Goal: Task Accomplishment & Management: Use online tool/utility

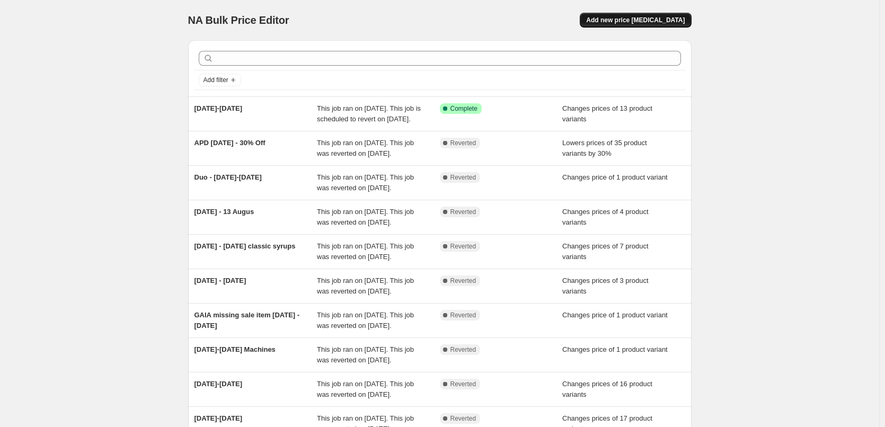
click at [665, 14] on button "Add new price [MEDICAL_DATA]" at bounding box center [635, 20] width 111 height 15
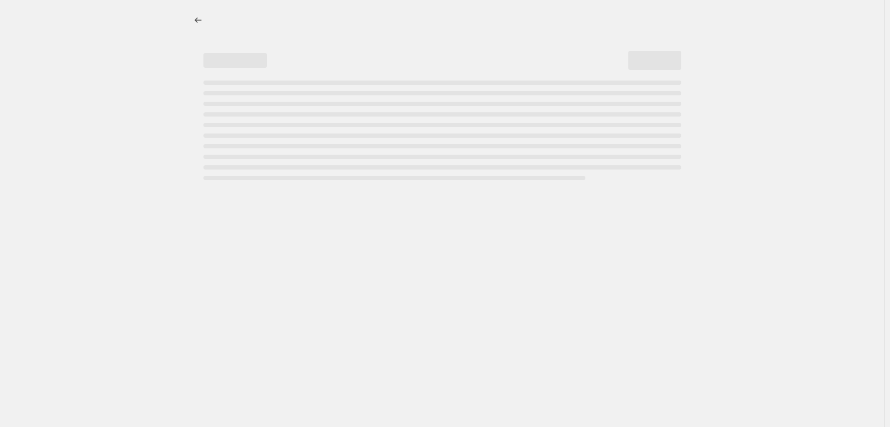
select select "percentage"
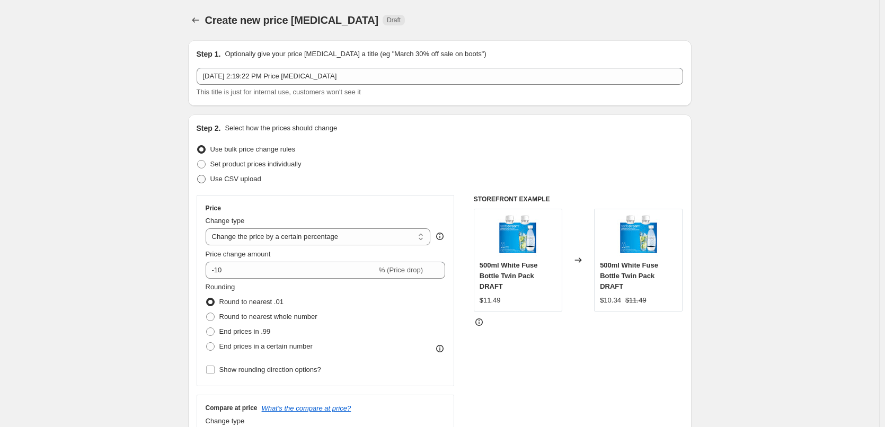
click at [253, 185] on label "Use CSV upload" at bounding box center [229, 179] width 65 height 15
click at [198, 175] on input "Use CSV upload" at bounding box center [197, 175] width 1 height 1
radio input "true"
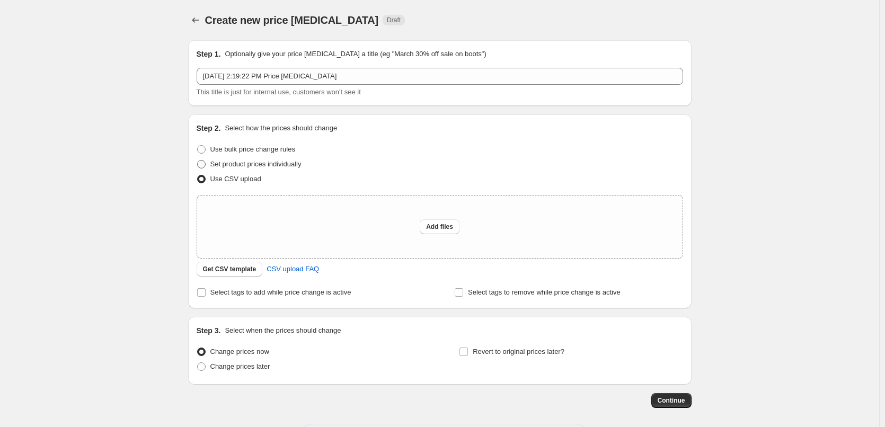
click at [277, 168] on span "Set product prices individually" at bounding box center [255, 164] width 91 height 11
click at [198, 161] on input "Set product prices individually" at bounding box center [197, 160] width 1 height 1
radio input "true"
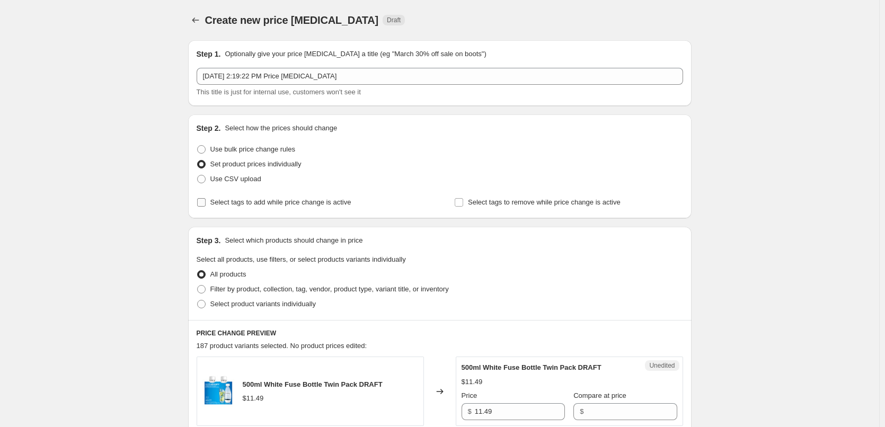
click at [201, 207] on label "Select tags to add while price change is active" at bounding box center [274, 202] width 155 height 15
click at [201, 207] on input "Select tags to add while price change is active" at bounding box center [201, 202] width 8 height 8
checkbox input "true"
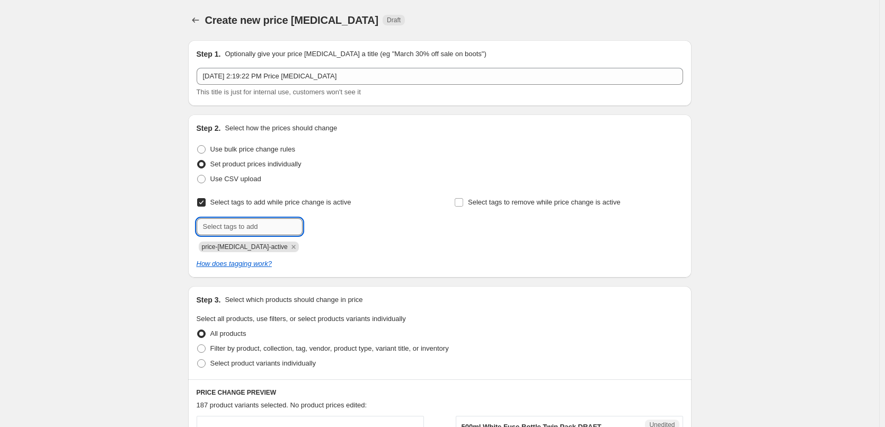
click at [250, 221] on input "text" at bounding box center [250, 226] width 106 height 17
type input "sale"
click at [324, 221] on button "Add sale" at bounding box center [324, 225] width 39 height 15
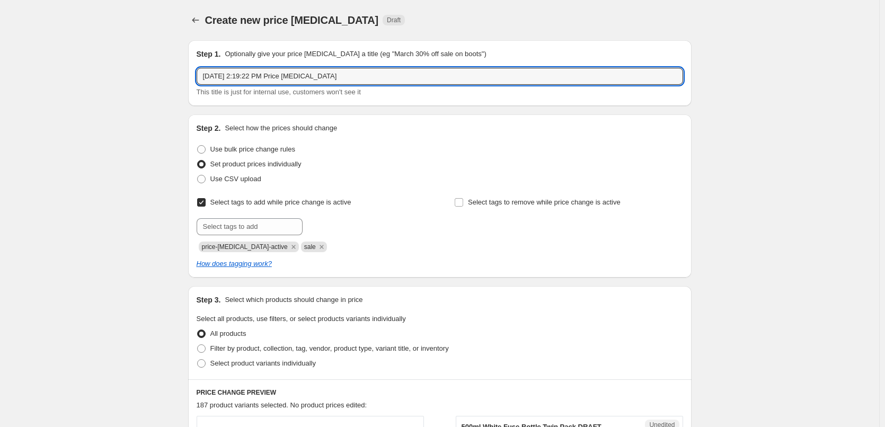
drag, startPoint x: 377, startPoint y: 76, endPoint x: 176, endPoint y: 77, distance: 201.3
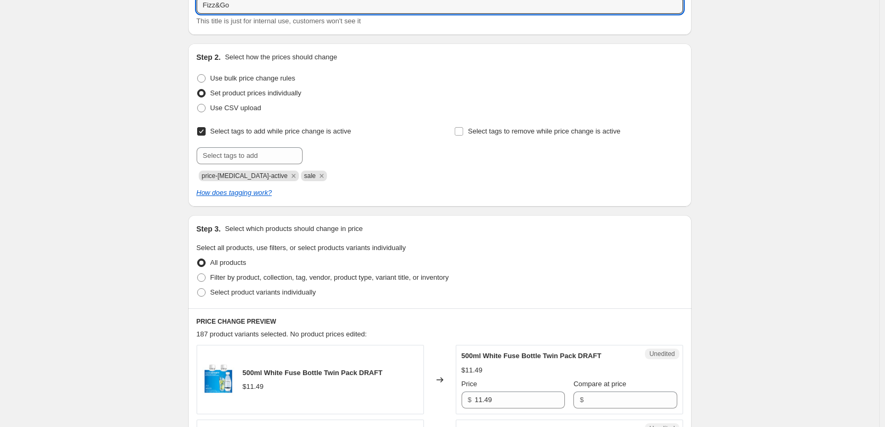
scroll to position [159, 0]
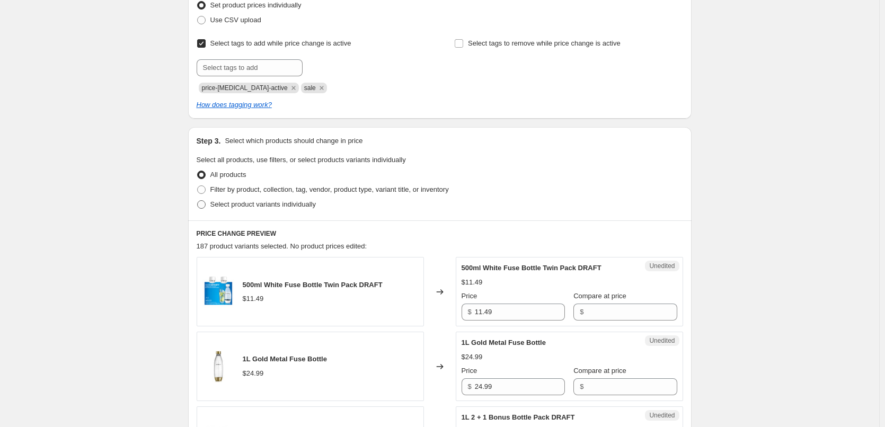
type input "Fizz&Go"
click at [274, 204] on span "Select product variants individually" at bounding box center [262, 204] width 105 height 8
click at [198, 201] on input "Select product variants individually" at bounding box center [197, 200] width 1 height 1
radio input "true"
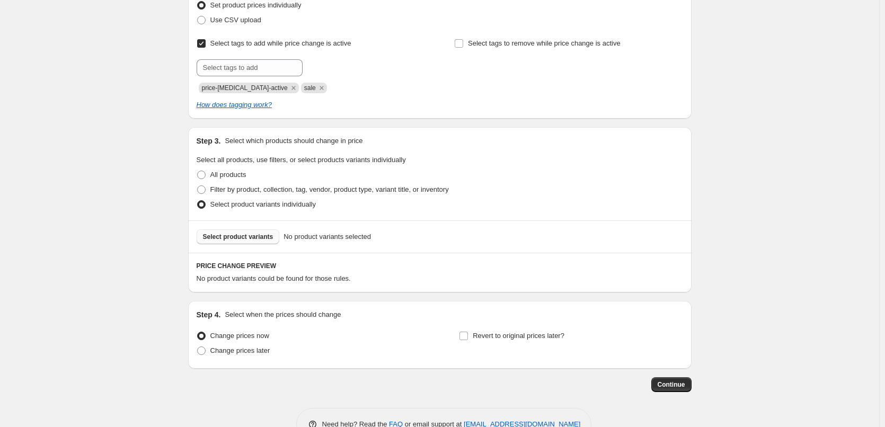
click at [257, 237] on span "Select product variants" at bounding box center [238, 237] width 70 height 8
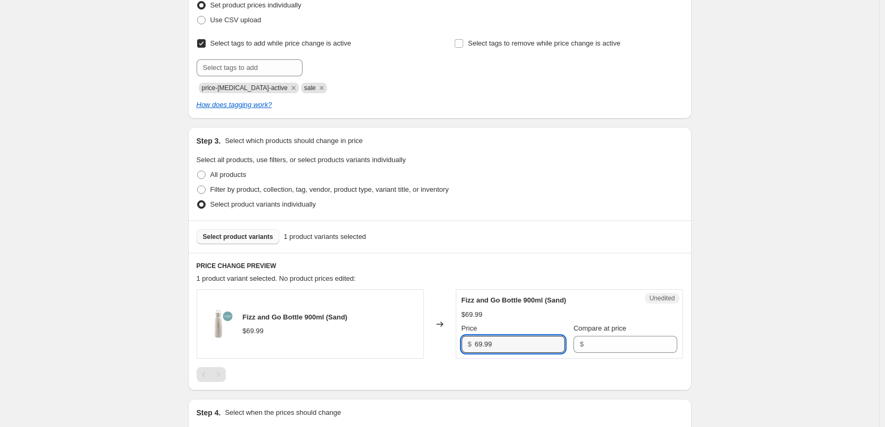
drag, startPoint x: 504, startPoint y: 344, endPoint x: 449, endPoint y: 342, distance: 55.1
click at [454, 342] on div "Fizz and Go Bottle 900ml (Sand) $69.99 Changed to Unedited Fizz and Go Bottle 9…" at bounding box center [440, 323] width 486 height 69
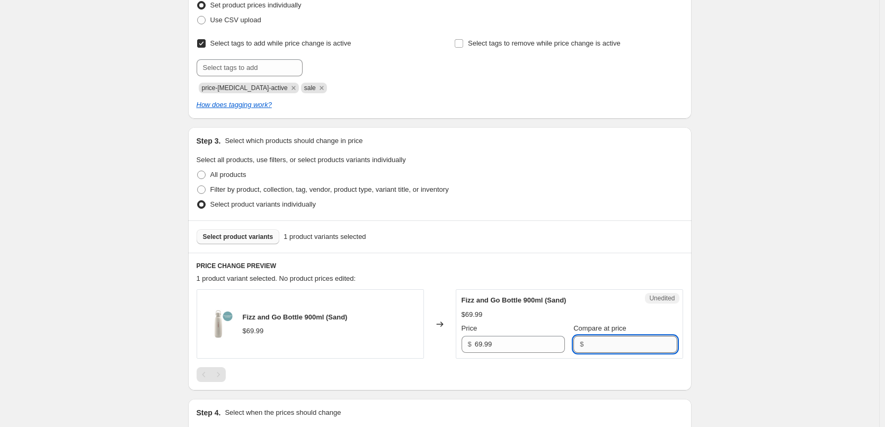
click at [587, 343] on input "Compare at price" at bounding box center [632, 344] width 90 height 17
paste input "69.99"
type input "69.99"
drag, startPoint x: 498, startPoint y: 343, endPoint x: 448, endPoint y: 342, distance: 49.8
click at [448, 342] on div "Fizz and Go Bottle 900ml (Sand) $69.99 Changed to Unedited Fizz and Go Bottle 9…" at bounding box center [440, 323] width 486 height 69
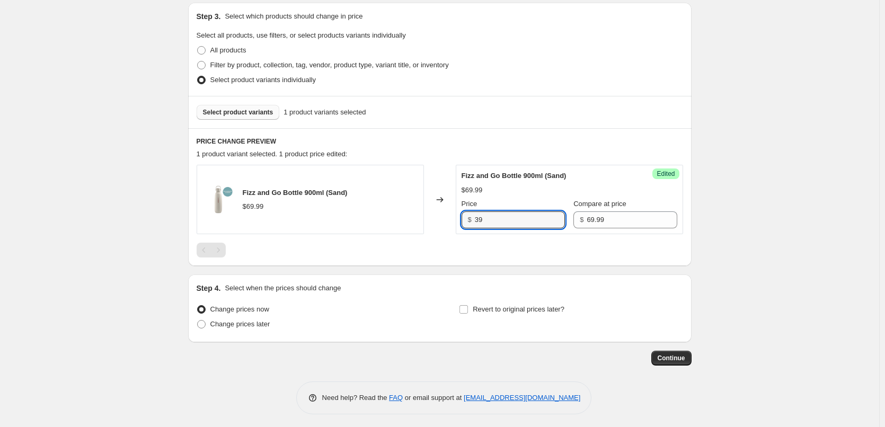
scroll to position [287, 0]
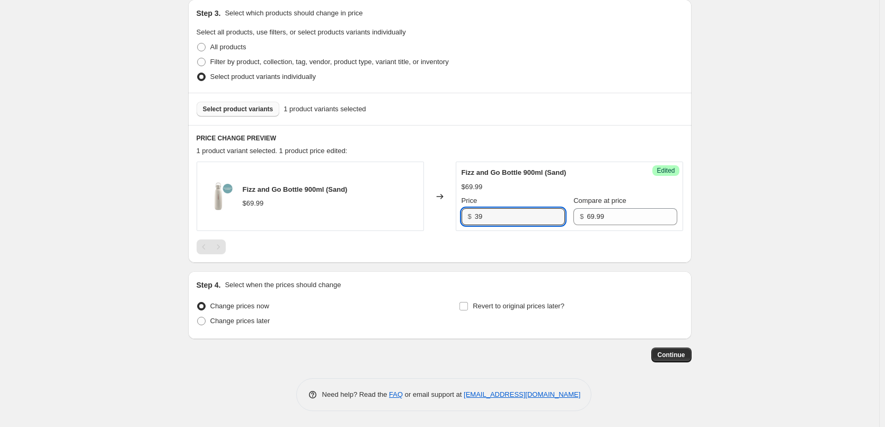
type input "39"
click at [378, 227] on div "Fizz and Go Bottle 900ml (Sand) $69.99" at bounding box center [310, 196] width 227 height 69
click at [468, 306] on input "Revert to original prices later?" at bounding box center [463, 306] width 8 height 8
checkbox input "true"
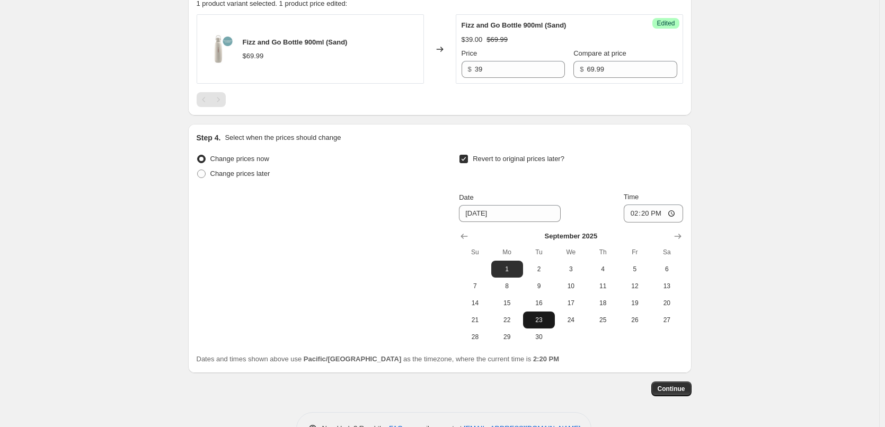
scroll to position [446, 0]
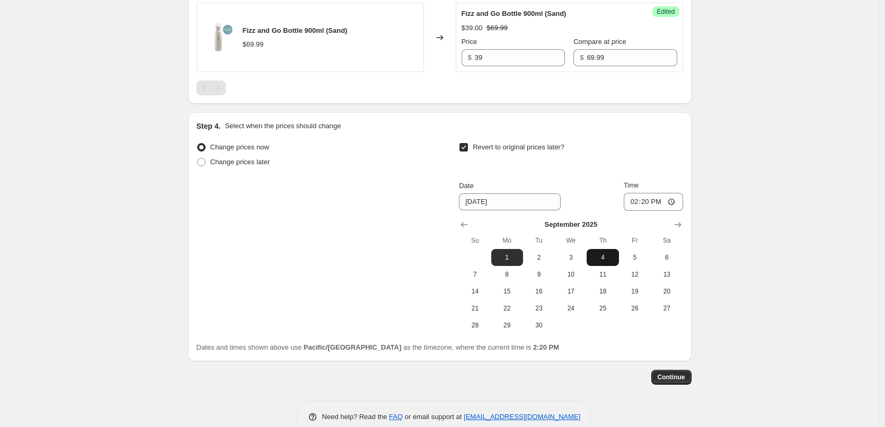
click at [612, 257] on span "4" at bounding box center [602, 257] width 23 height 8
type input "[DATE]"
click at [634, 199] on input "14:20" at bounding box center [653, 202] width 59 height 18
type input "23:55"
click at [680, 379] on span "Continue" at bounding box center [672, 377] width 28 height 8
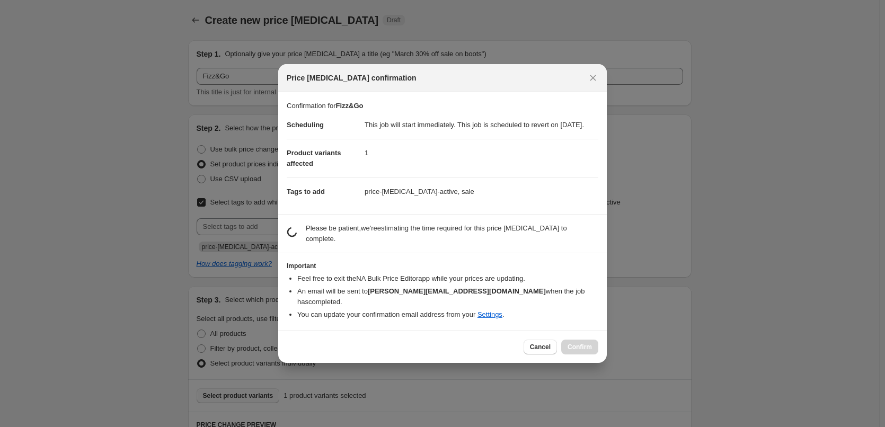
scroll to position [0, 0]
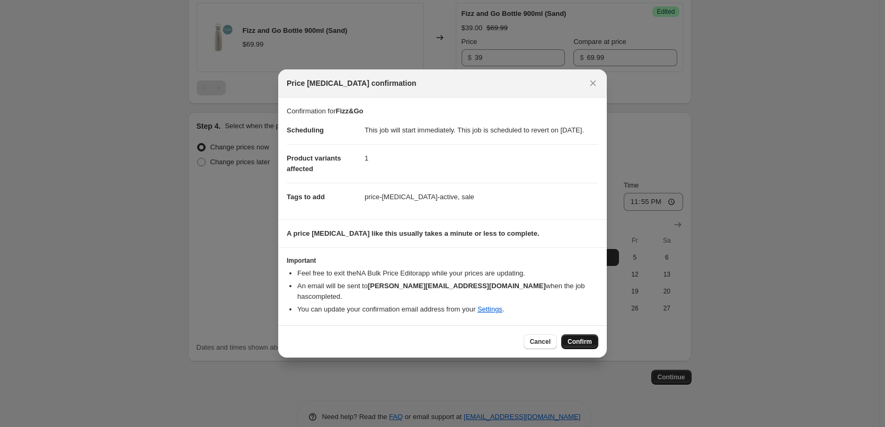
click at [578, 340] on span "Confirm" at bounding box center [579, 342] width 24 height 8
type input "Fizz&Go"
